Goal: Task Accomplishment & Management: Use online tool/utility

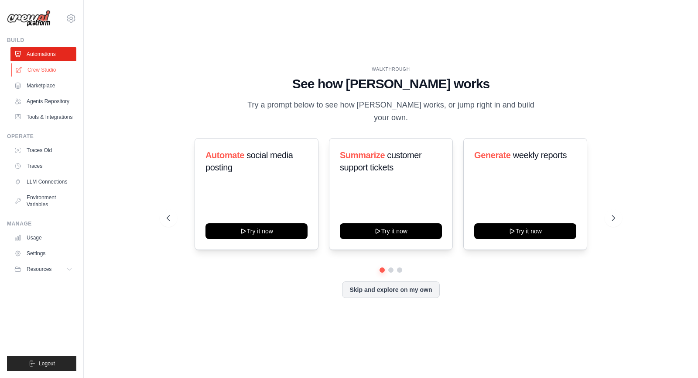
click at [53, 70] on link "Crew Studio" at bounding box center [44, 70] width 66 height 14
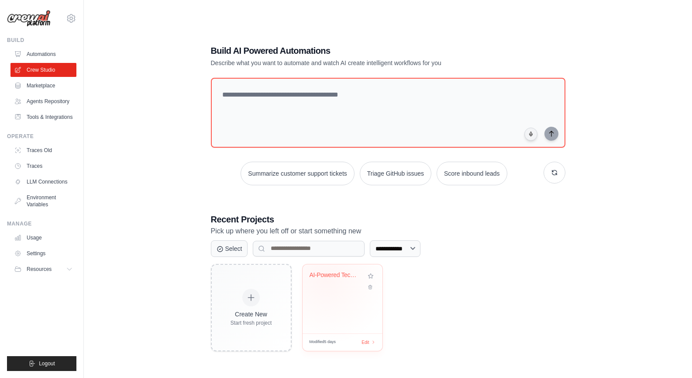
click at [325, 279] on div "AI-Powered Technical Blog Creation ..." at bounding box center [335, 276] width 53 height 11
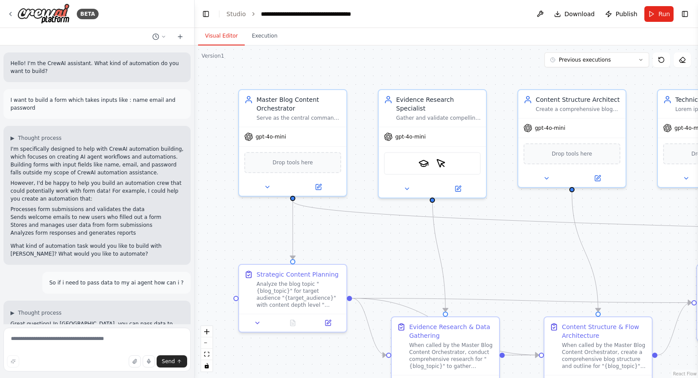
scroll to position [10112, 0]
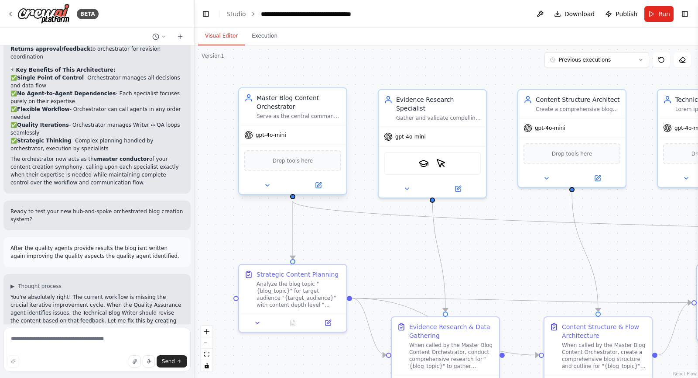
click at [304, 164] on span "Drop tools here" at bounding box center [293, 160] width 41 height 9
click at [318, 186] on icon at bounding box center [318, 184] width 5 height 5
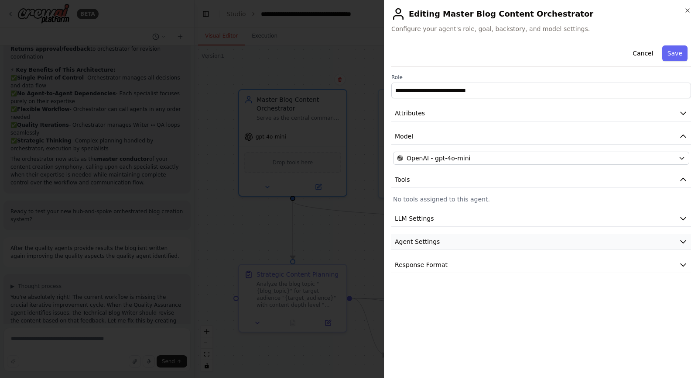
click at [439, 236] on button "Agent Settings" at bounding box center [542, 242] width 300 height 16
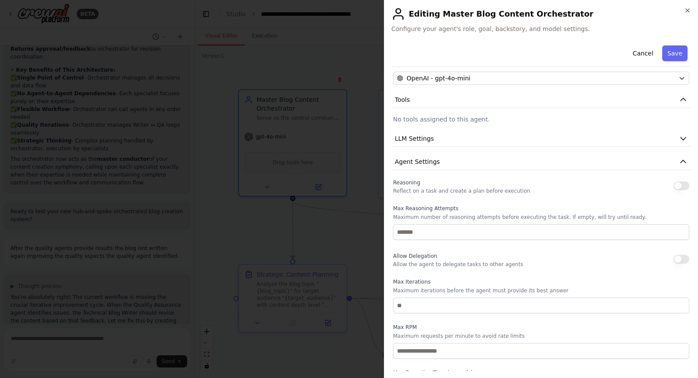
scroll to position [79, 0]
click at [497, 133] on button "LLM Settings" at bounding box center [542, 139] width 300 height 16
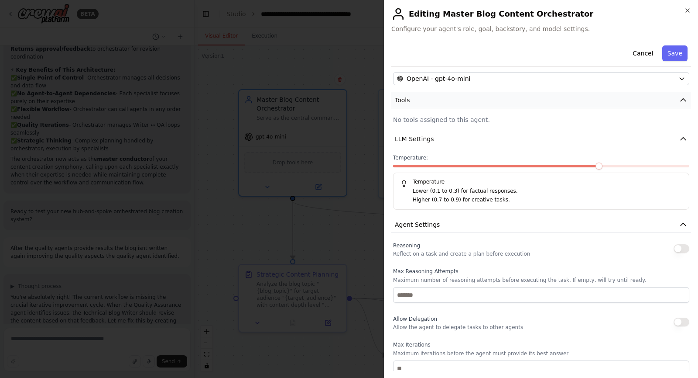
click at [518, 100] on button "Tools" at bounding box center [542, 100] width 300 height 16
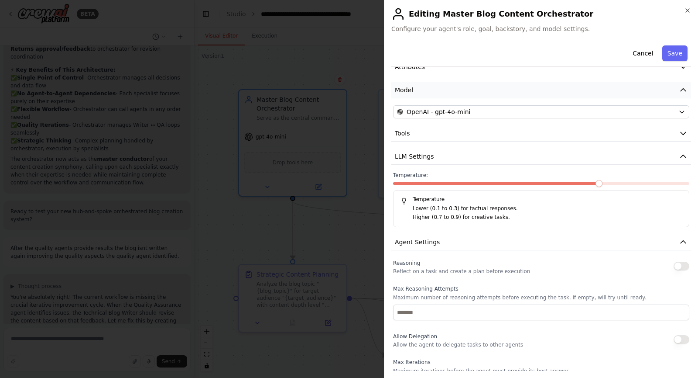
scroll to position [0, 0]
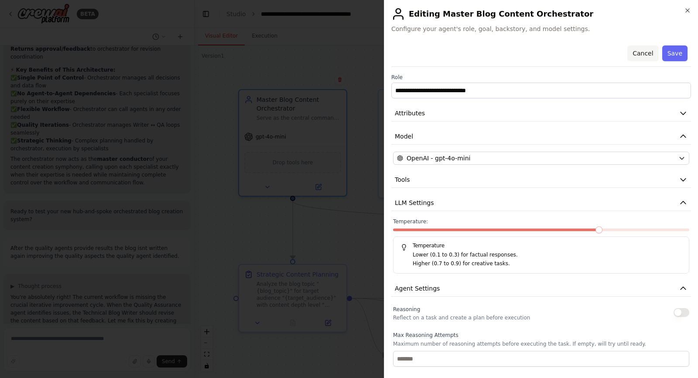
click at [642, 55] on button "Cancel" at bounding box center [643, 53] width 31 height 16
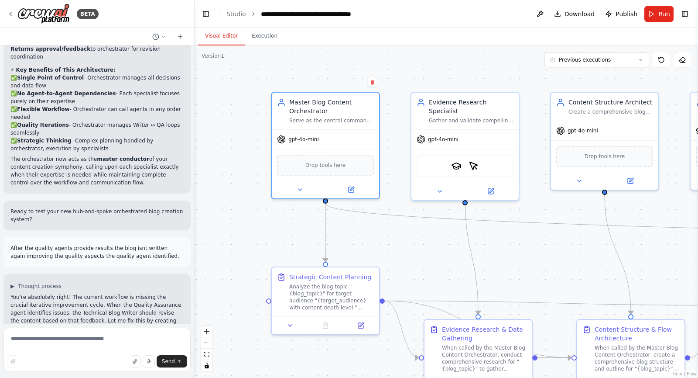
drag, startPoint x: 222, startPoint y: 156, endPoint x: 287, endPoint y: 159, distance: 65.5
click at [287, 159] on div ".deletable-edge-delete-btn { width: 20px; height: 20px; border: 0px solid #ffff…" at bounding box center [447, 211] width 504 height 332
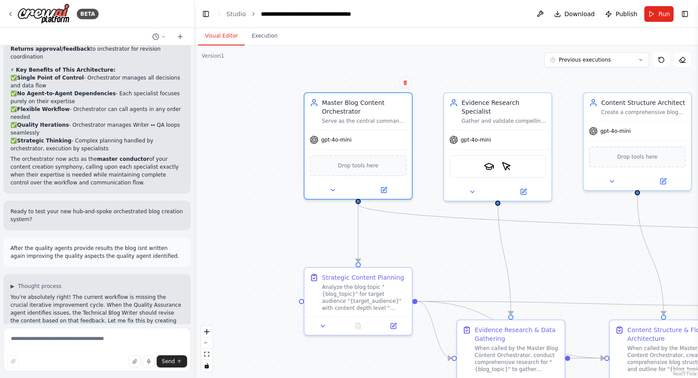
click at [692, 14] on header "**********" at bounding box center [447, 14] width 504 height 28
click at [687, 11] on button "Toggle Right Sidebar" at bounding box center [685, 14] width 12 height 12
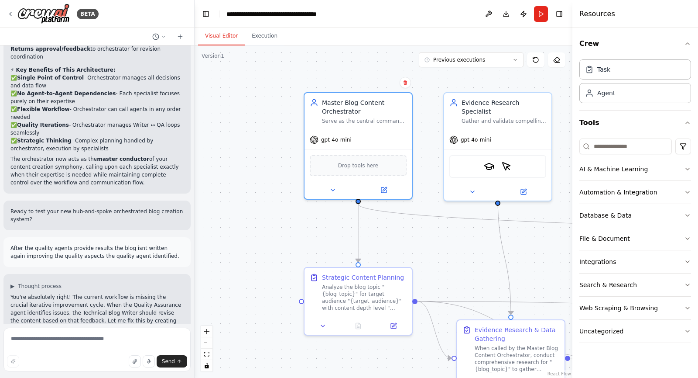
click at [639, 82] on div "Task Agent" at bounding box center [636, 79] width 112 height 47
click at [686, 285] on icon "button" at bounding box center [687, 284] width 7 height 7
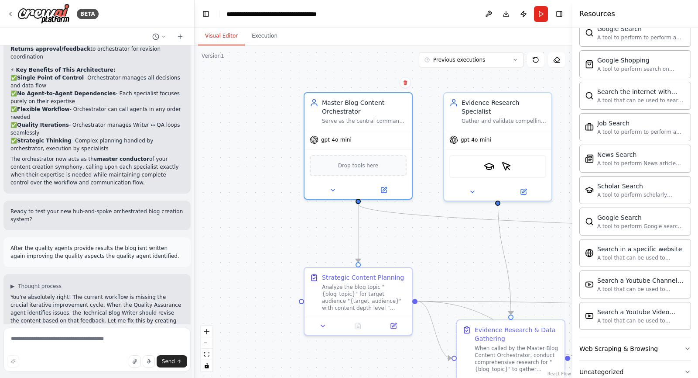
scroll to position [426, 0]
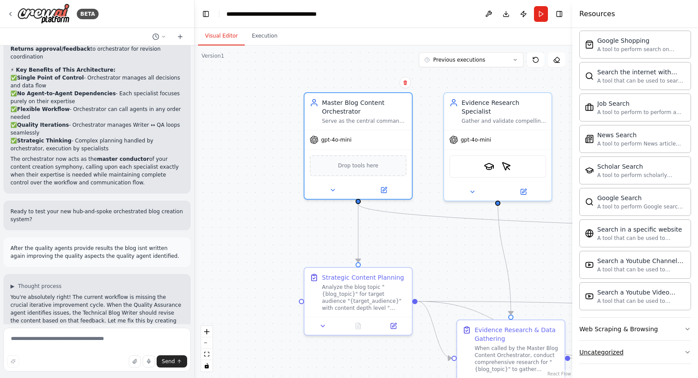
click at [641, 354] on button "Uncategorized" at bounding box center [636, 351] width 112 height 23
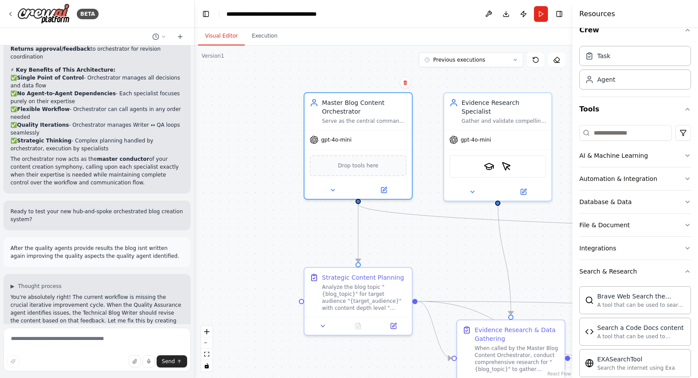
scroll to position [0, 0]
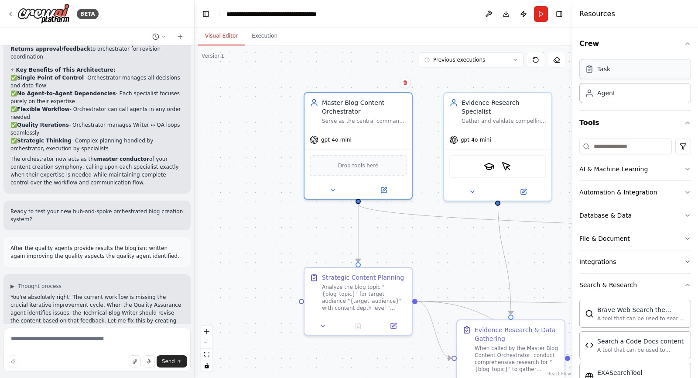
click at [622, 76] on div "Task" at bounding box center [636, 69] width 112 height 20
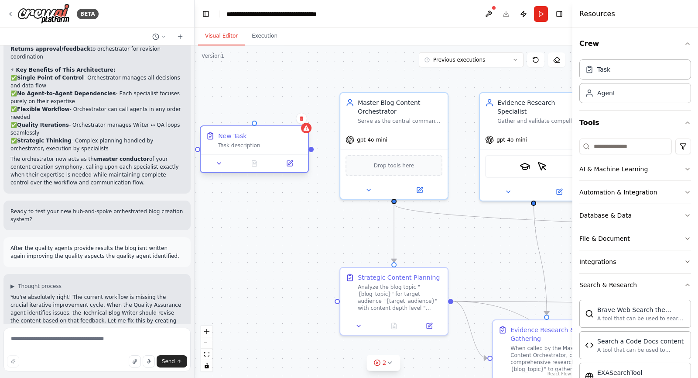
drag, startPoint x: 293, startPoint y: 153, endPoint x: 209, endPoint y: 151, distance: 83.8
click at [209, 151] on div "New Task Task description" at bounding box center [254, 140] width 107 height 28
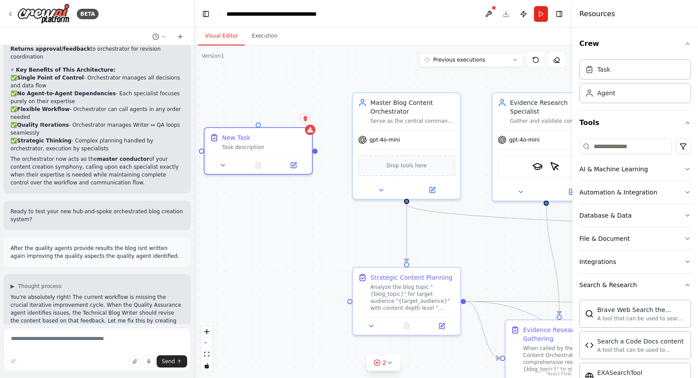
click at [306, 117] on icon at bounding box center [305, 118] width 3 height 5
click at [292, 127] on div "New Task Task description" at bounding box center [258, 140] width 107 height 28
click at [282, 121] on button "Confirm" at bounding box center [280, 118] width 31 height 10
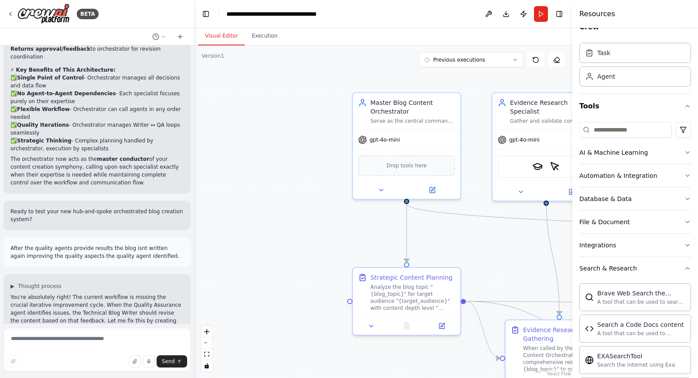
scroll to position [17, 0]
click at [650, 170] on button "Automation & Integration" at bounding box center [636, 175] width 112 height 23
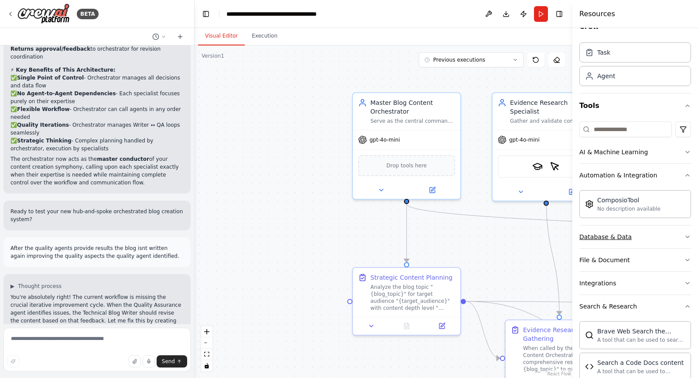
click at [663, 228] on button "Database & Data" at bounding box center [636, 236] width 112 height 23
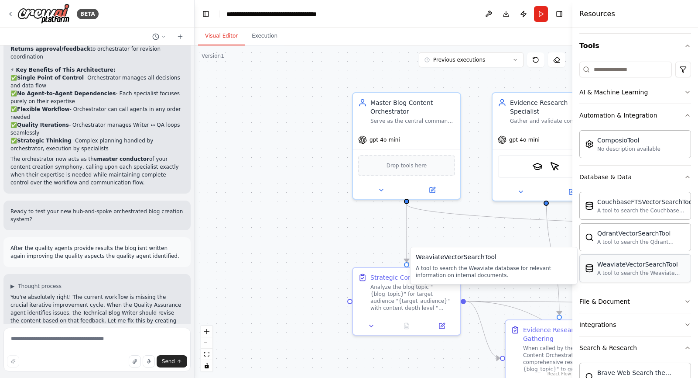
scroll to position [81, 0]
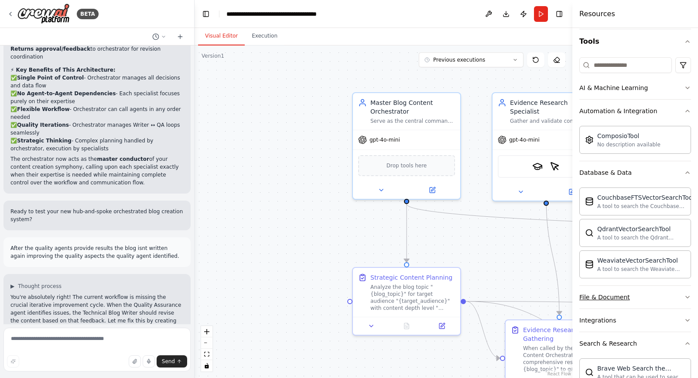
click at [640, 298] on button "File & Document" at bounding box center [636, 296] width 112 height 23
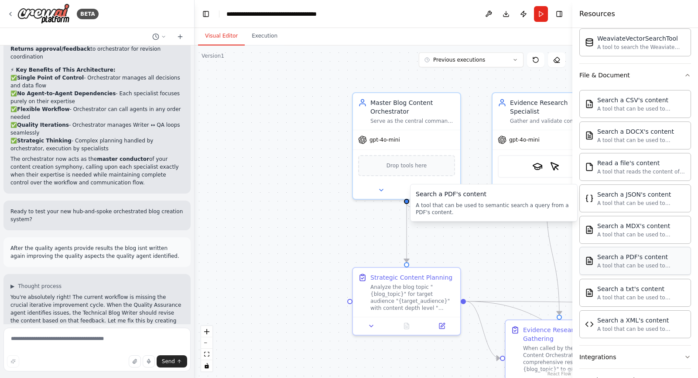
scroll to position [368, 0]
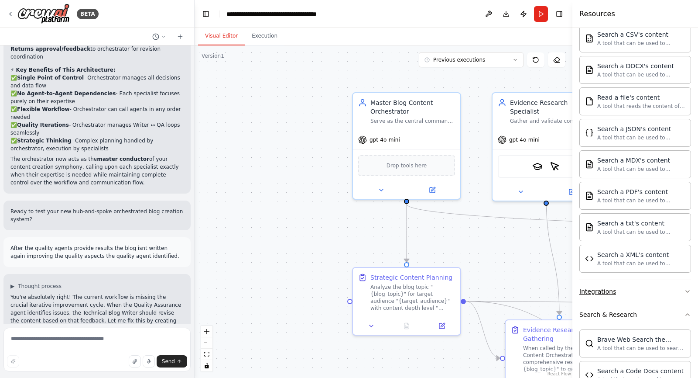
click at [638, 293] on button "Integrations" at bounding box center [636, 291] width 112 height 23
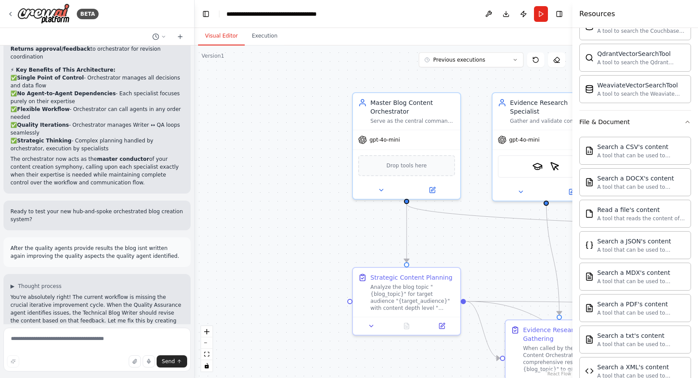
scroll to position [0, 0]
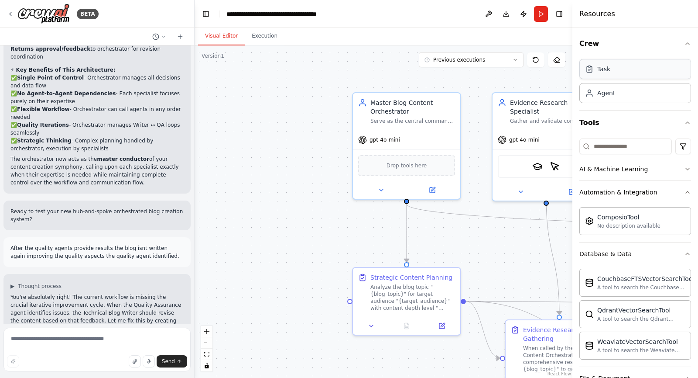
click at [629, 74] on div "Task" at bounding box center [636, 69] width 112 height 20
click at [308, 162] on div at bounding box center [319, 167] width 107 height 46
click at [287, 184] on icon at bounding box center [284, 180] width 7 height 7
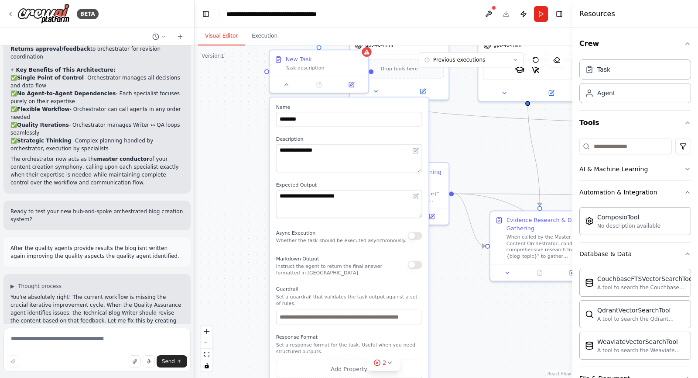
drag, startPoint x: 216, startPoint y: 265, endPoint x: 217, endPoint y: 161, distance: 103.5
click at [217, 161] on div ".deletable-edge-delete-btn { width: 20px; height: 20px; border: 0px solid #ffff…" at bounding box center [384, 211] width 378 height 332
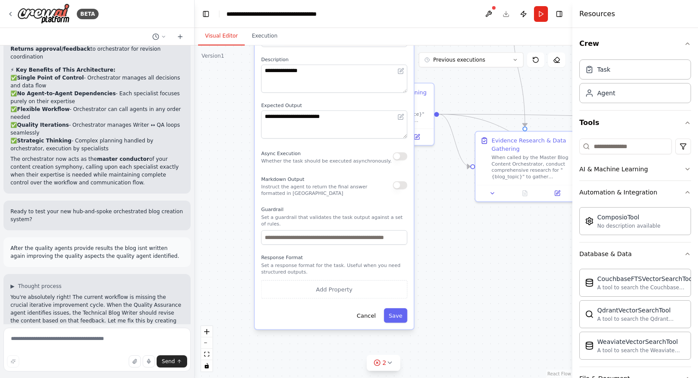
drag, startPoint x: 250, startPoint y: 309, endPoint x: 235, endPoint y: 230, distance: 80.8
click at [235, 230] on div ".deletable-edge-delete-btn { width: 20px; height: 20px; border: 0px solid #ffff…" at bounding box center [384, 211] width 378 height 332
click at [319, 290] on button "Add Property" at bounding box center [334, 289] width 146 height 18
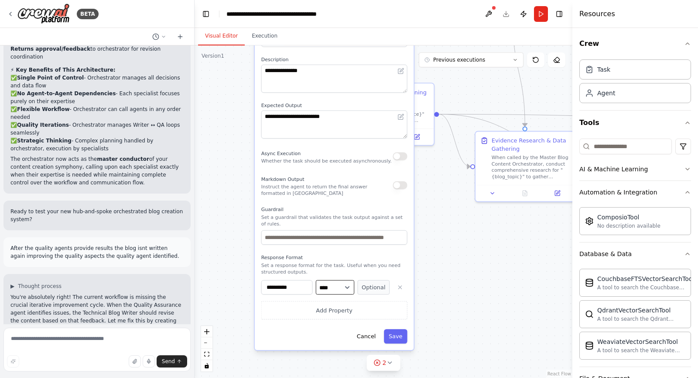
click at [340, 282] on select "**** ******* ******* **** ******" at bounding box center [335, 287] width 38 height 14
click at [316, 280] on select "**** ******* ******* **** ******" at bounding box center [335, 287] width 38 height 14
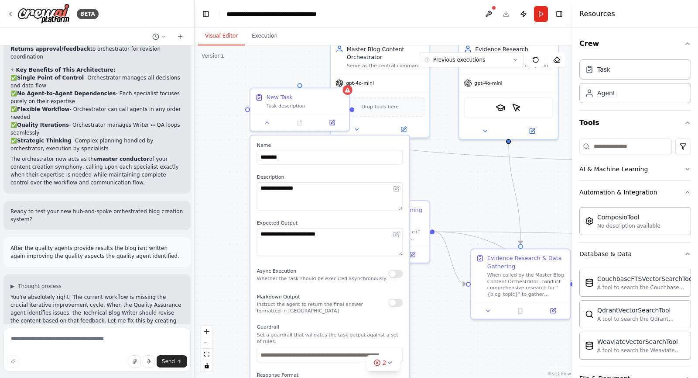
drag, startPoint x: 243, startPoint y: 153, endPoint x: 238, endPoint y: 270, distance: 117.5
click at [238, 270] on div ".deletable-edge-delete-btn { width: 20px; height: 20px; border: 0px solid #ffff…" at bounding box center [384, 211] width 378 height 332
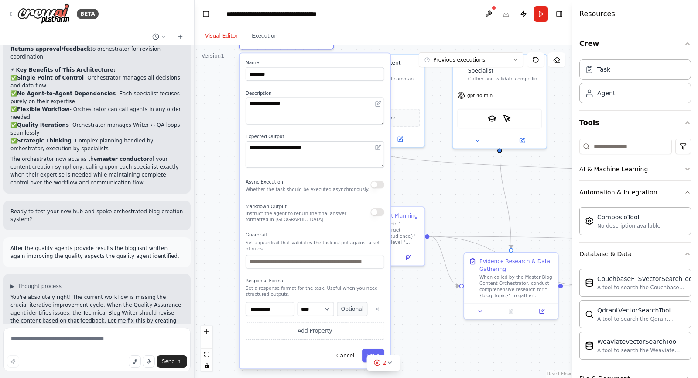
drag, startPoint x: 334, startPoint y: 323, endPoint x: 320, endPoint y: 224, distance: 99.2
click at [320, 224] on div "**********" at bounding box center [315, 210] width 151 height 315
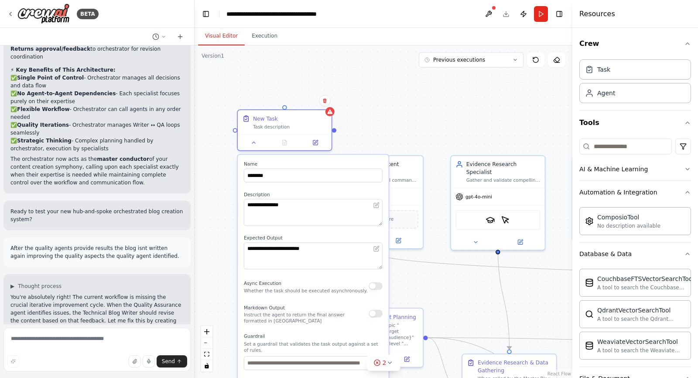
drag, startPoint x: 222, startPoint y: 125, endPoint x: 220, endPoint y: 224, distance: 99.5
click at [220, 224] on div ".deletable-edge-delete-btn { width: 20px; height: 20px; border: 0px solid #ffff…" at bounding box center [384, 211] width 378 height 332
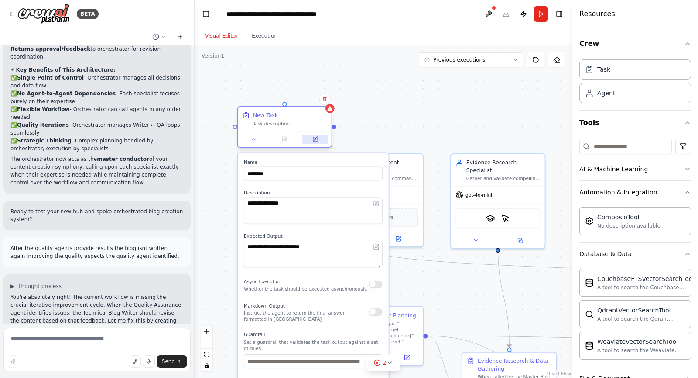
click at [313, 142] on button at bounding box center [315, 138] width 26 height 9
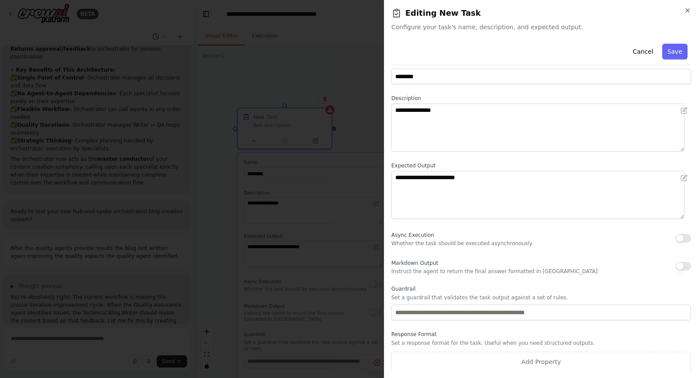
scroll to position [17, 0]
click at [689, 7] on icon "button" at bounding box center [687, 10] width 7 height 7
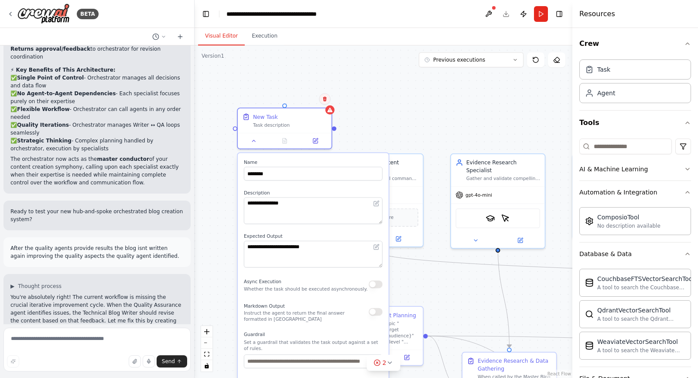
click at [322, 99] on button at bounding box center [325, 98] width 11 height 11
click at [299, 96] on button "Confirm" at bounding box center [300, 98] width 31 height 10
